Goal: Find contact information: Find contact information

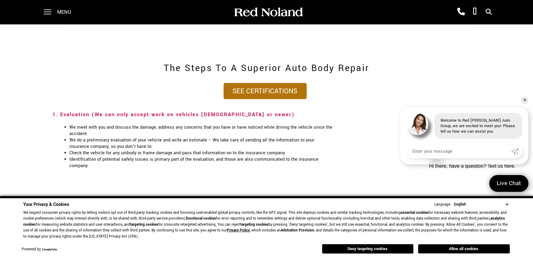
scroll to position [689, 0]
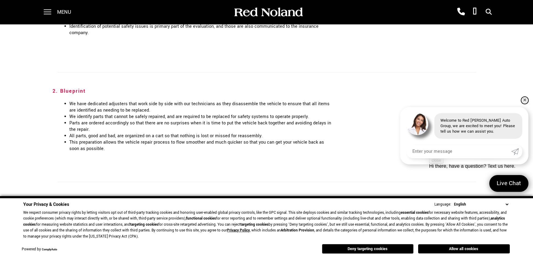
drag, startPoint x: 528, startPoint y: 101, endPoint x: 524, endPoint y: 102, distance: 3.5
click at [528, 101] on link "✕" at bounding box center [524, 100] width 7 height 7
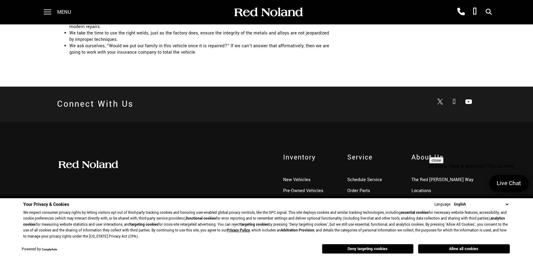
scroll to position [1345, 0]
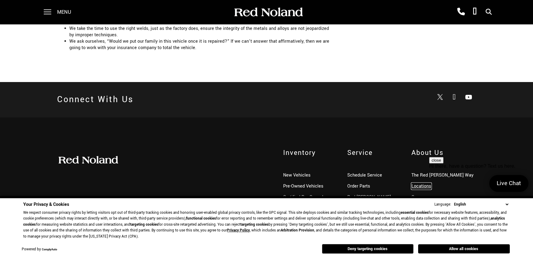
click at [416, 183] on link "Locations" at bounding box center [422, 186] width 20 height 6
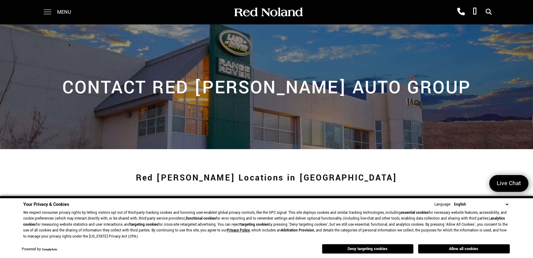
click at [50, 15] on span at bounding box center [48, 12] width 8 height 24
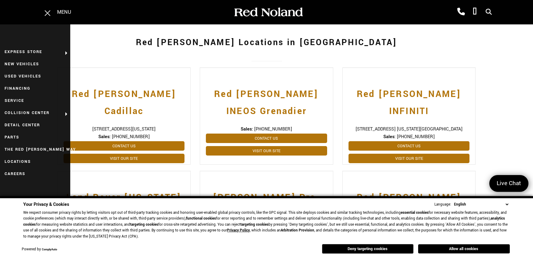
scroll to position [163, 0]
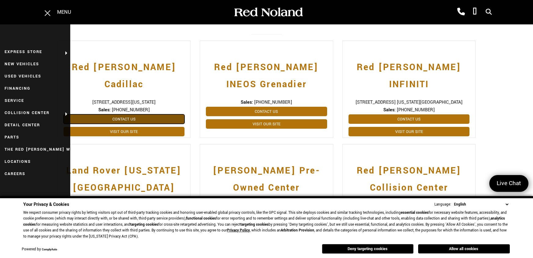
click at [141, 115] on link "Contact Us" at bounding box center [124, 119] width 121 height 9
